Goal: Check status: Check status

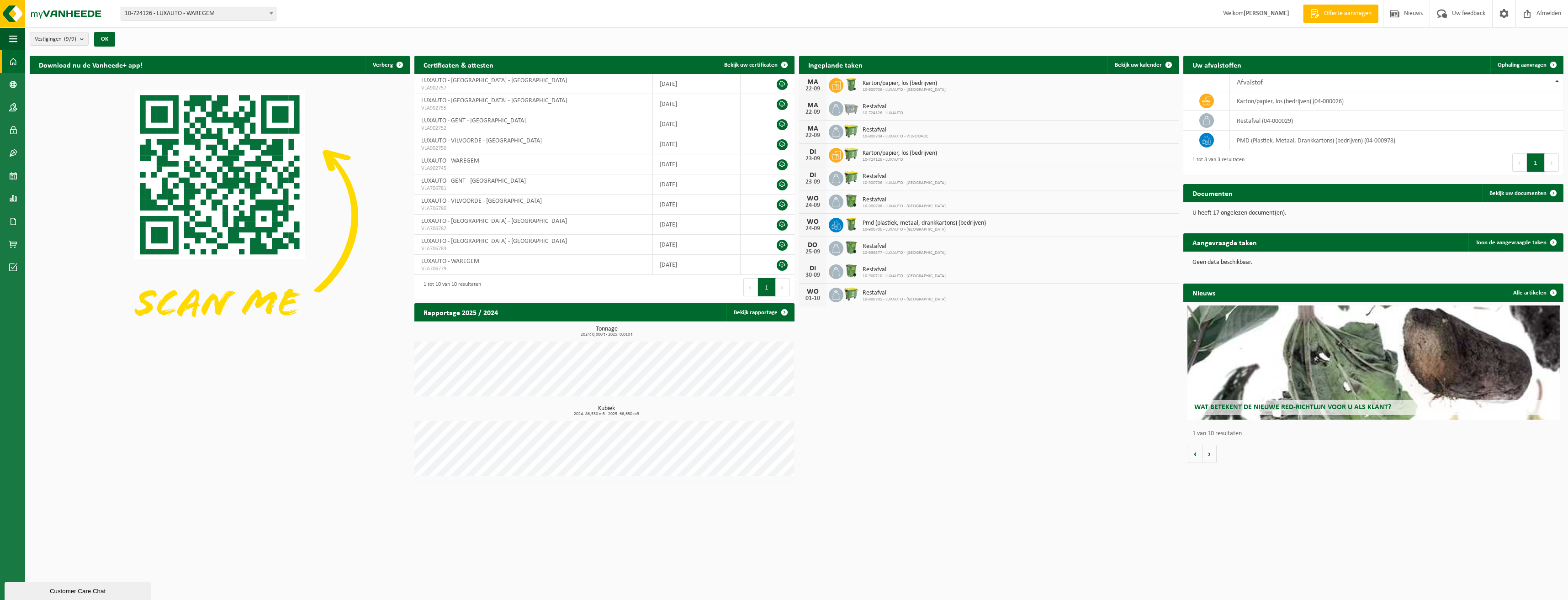
click at [833, 64] on h2 "Ingeplande taken" at bounding box center [835, 65] width 72 height 18
click at [1135, 63] on span "Bekijk uw kalender" at bounding box center [1138, 65] width 47 height 6
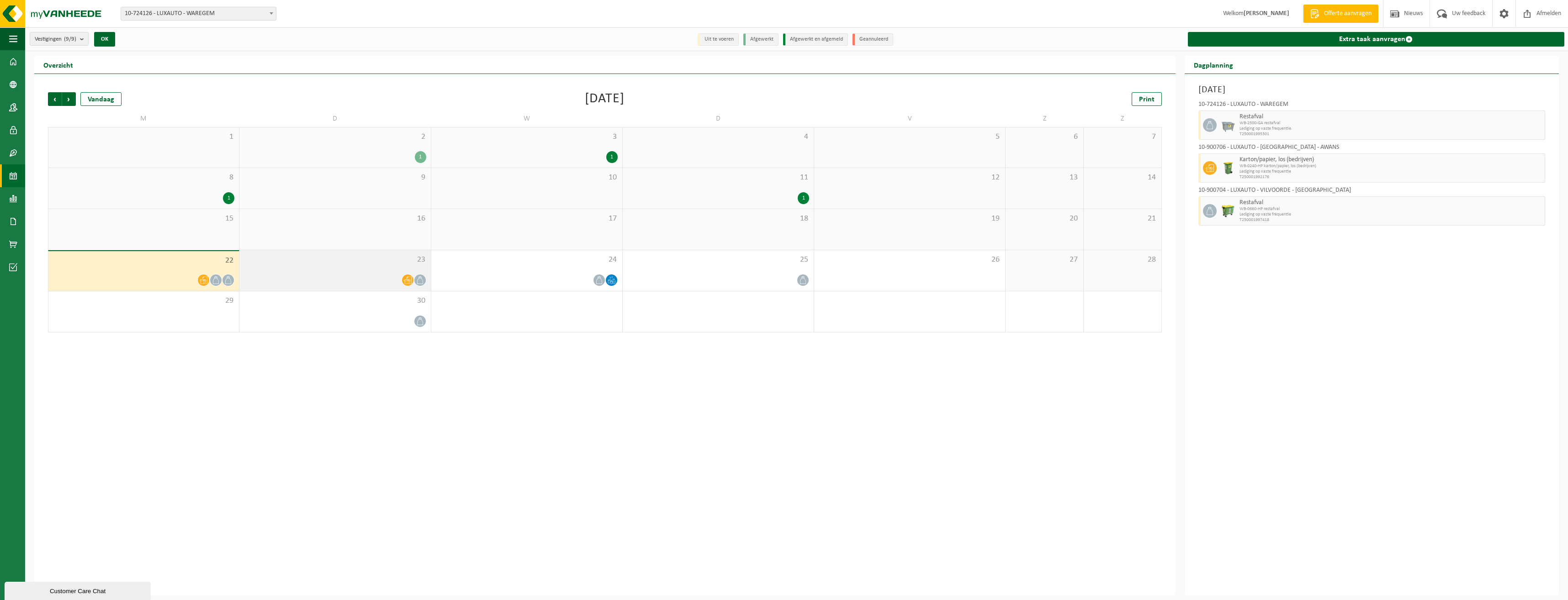
click at [340, 290] on td "23" at bounding box center [335, 271] width 191 height 41
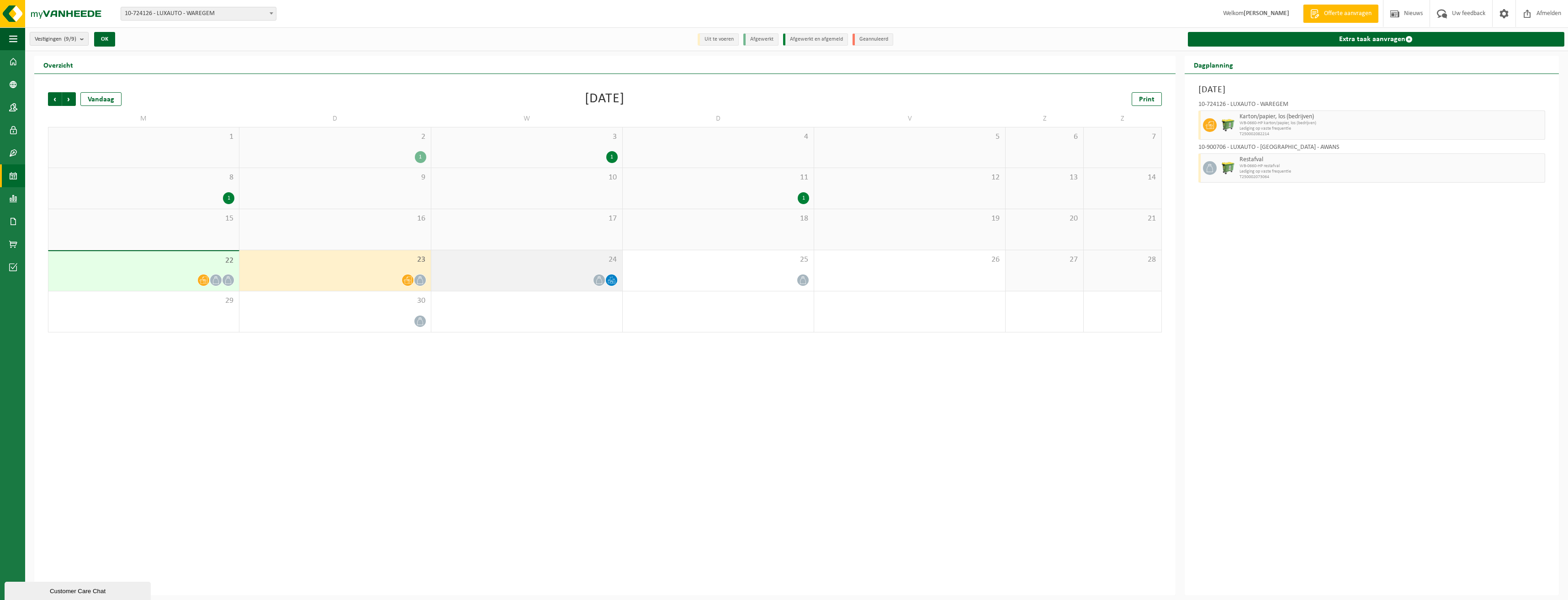
click at [567, 277] on div at bounding box center [527, 280] width 182 height 12
